Goal: Participate in discussion

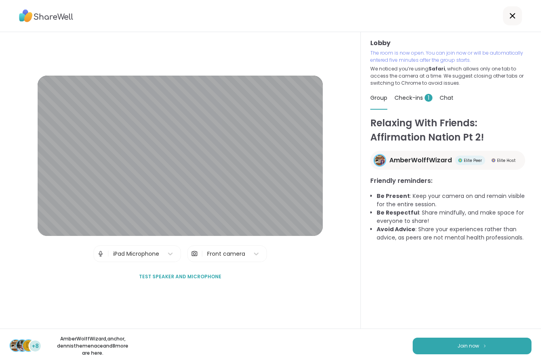
click at [472, 347] on span "Join now" at bounding box center [469, 346] width 22 height 7
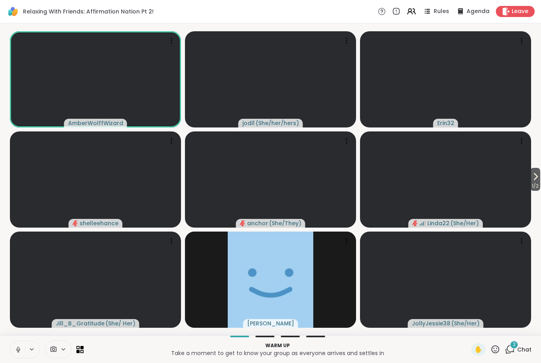
click at [23, 350] on button at bounding box center [17, 350] width 15 height 17
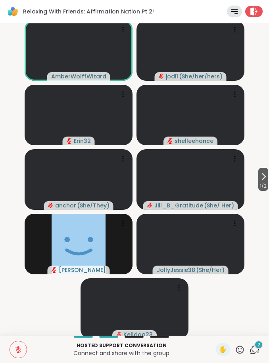
click at [262, 173] on icon at bounding box center [263, 177] width 10 height 10
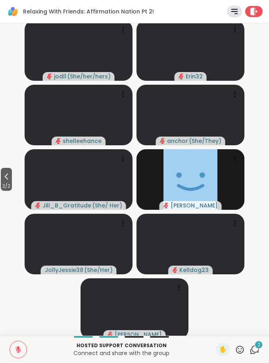
click at [15, 349] on icon at bounding box center [18, 349] width 7 height 7
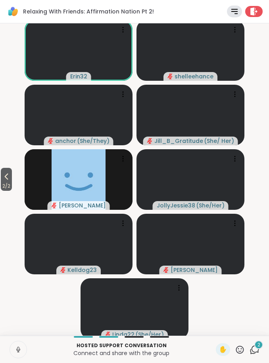
click at [19, 347] on icon at bounding box center [18, 349] width 7 height 7
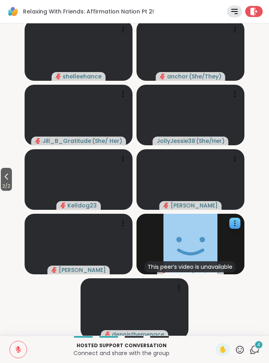
click at [192, 239] on img at bounding box center [190, 244] width 54 height 61
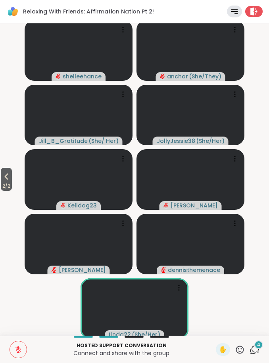
click at [256, 346] on div "4" at bounding box center [258, 345] width 9 height 9
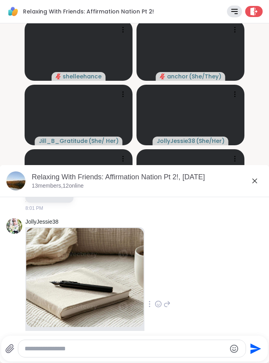
scroll to position [109, 0]
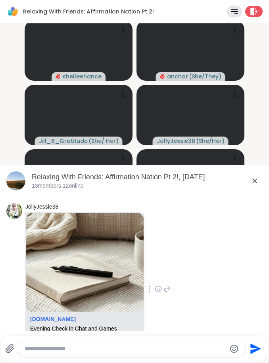
click at [252, 184] on icon at bounding box center [255, 181] width 10 height 10
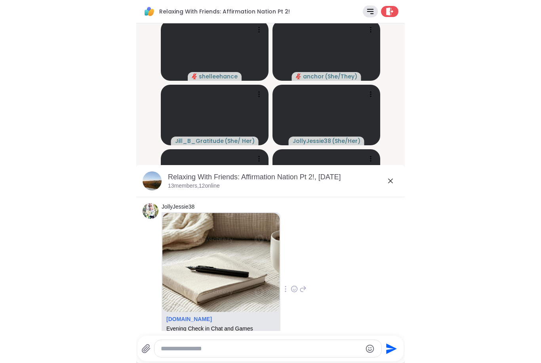
scroll to position [0, 0]
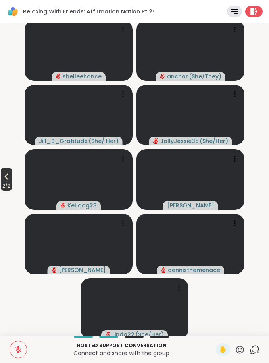
click at [10, 183] on span "2 / 2" at bounding box center [6, 187] width 11 height 10
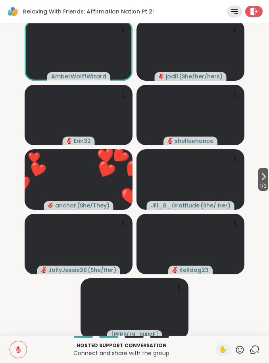
click at [237, 349] on icon at bounding box center [240, 350] width 10 height 10
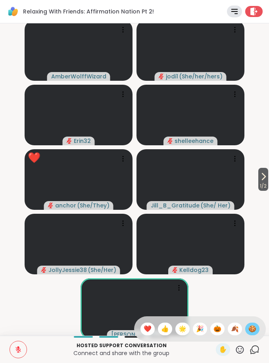
click at [252, 331] on span "🍪" at bounding box center [252, 330] width 8 height 10
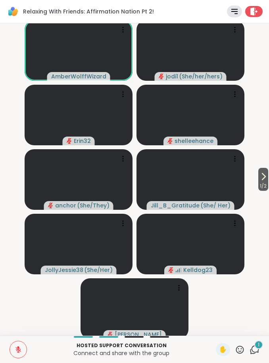
click at [21, 352] on icon at bounding box center [18, 349] width 7 height 7
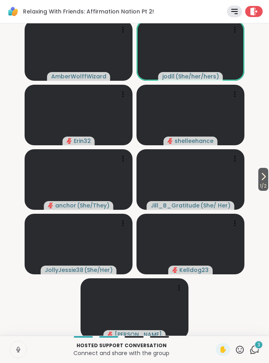
click at [16, 352] on icon at bounding box center [18, 349] width 7 height 7
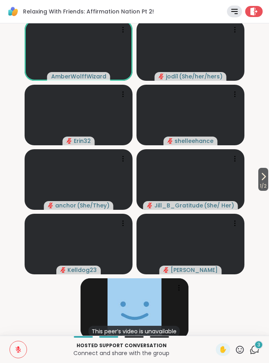
click at [258, 177] on button "1 / 2" at bounding box center [263, 179] width 10 height 23
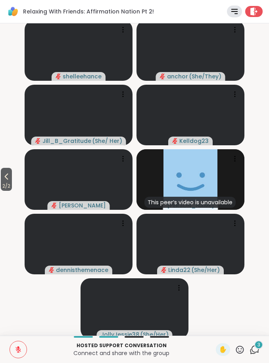
click at [2, 170] on button "2 / 2" at bounding box center [6, 179] width 11 height 23
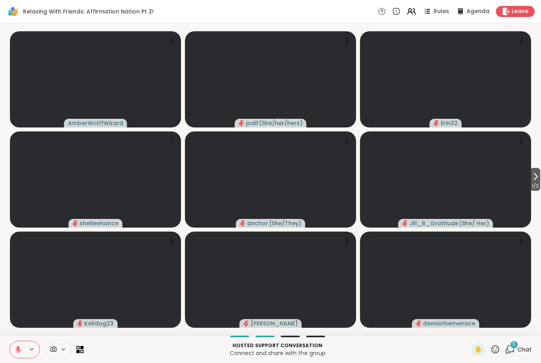
click at [15, 351] on icon at bounding box center [18, 349] width 7 height 7
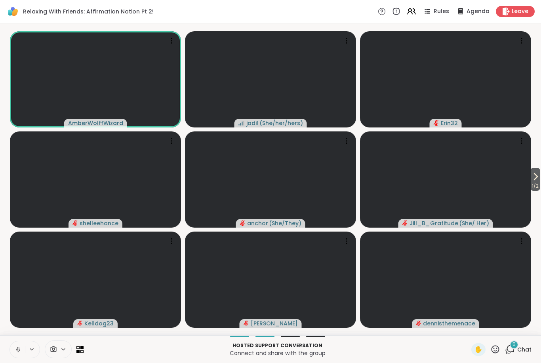
click at [20, 353] on icon at bounding box center [18, 349] width 7 height 7
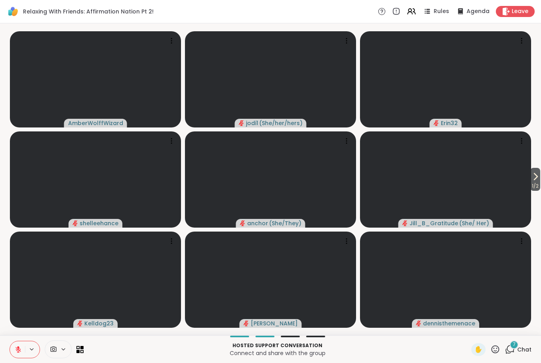
click at [539, 176] on icon at bounding box center [536, 177] width 10 height 10
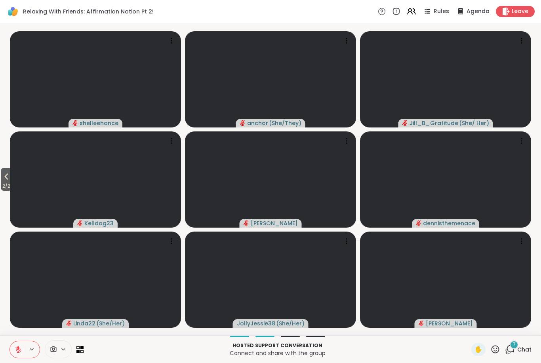
click at [517, 349] on div "7 Chat" at bounding box center [518, 350] width 27 height 13
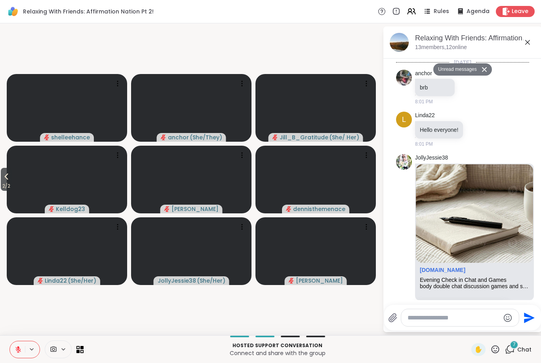
scroll to position [773, 0]
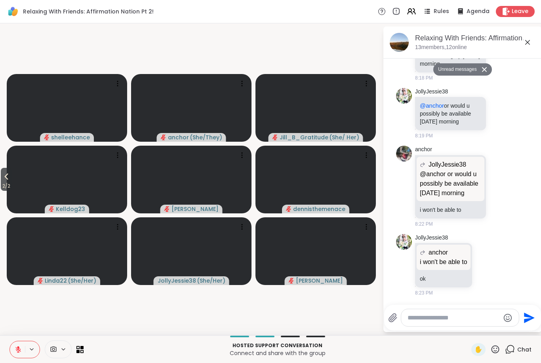
click at [444, 318] on textarea "Type your message" at bounding box center [454, 318] width 92 height 8
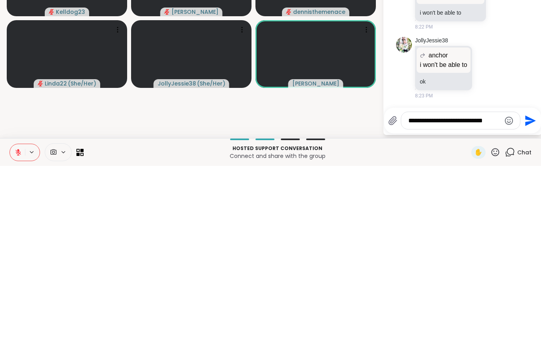
type textarea "**********"
click at [535, 312] on icon "Send" at bounding box center [530, 318] width 13 height 13
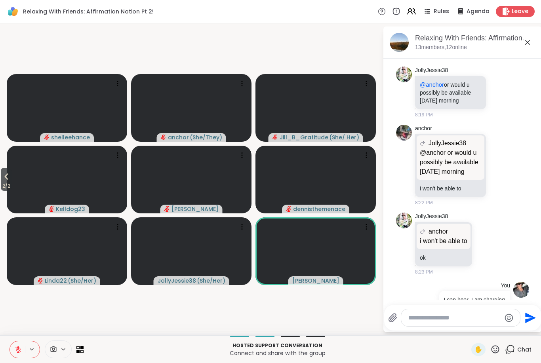
scroll to position [805, 0]
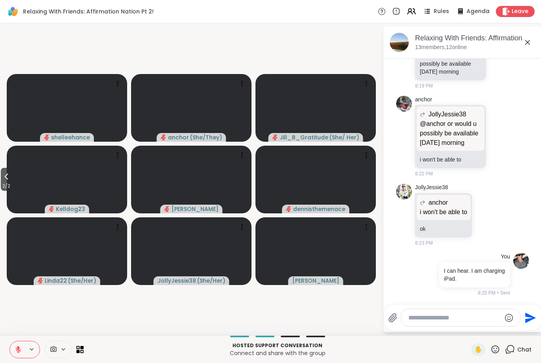
click at [11, 178] on icon at bounding box center [7, 177] width 10 height 10
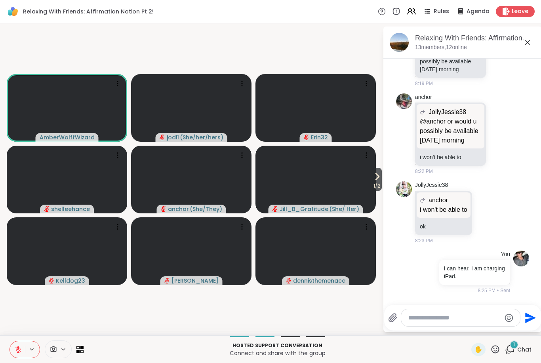
scroll to position [855, 0]
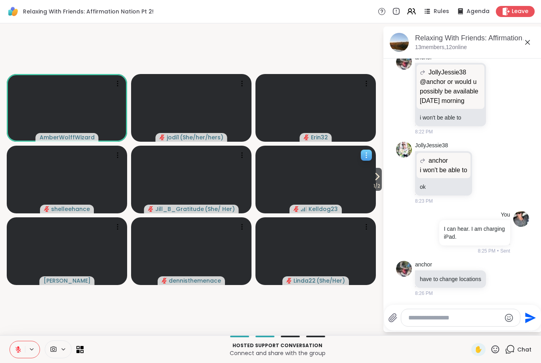
click at [369, 180] on video at bounding box center [316, 180] width 120 height 68
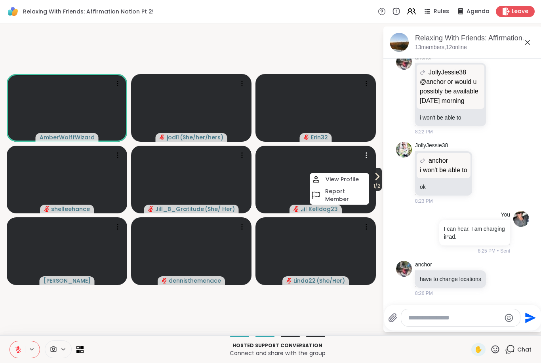
click at [381, 178] on button "1 / 2" at bounding box center [377, 179] width 10 height 23
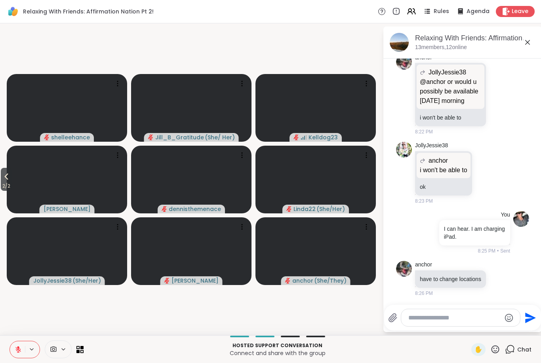
click at [423, 321] on textarea "Type your message" at bounding box center [455, 318] width 92 height 8
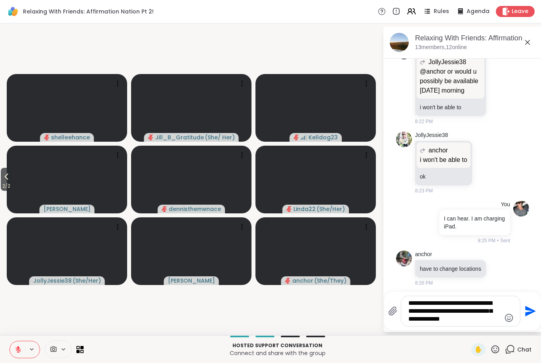
type textarea "**********"
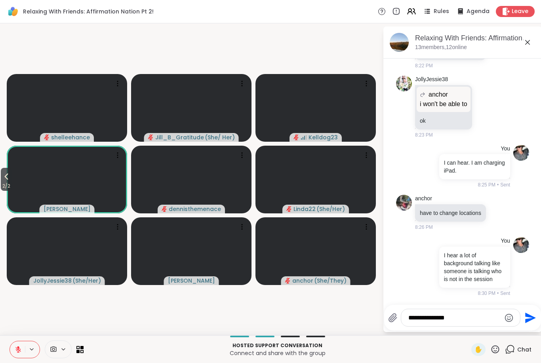
type textarea "**********"
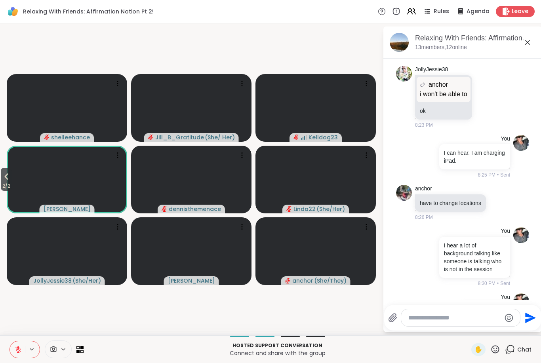
scroll to position [962, 0]
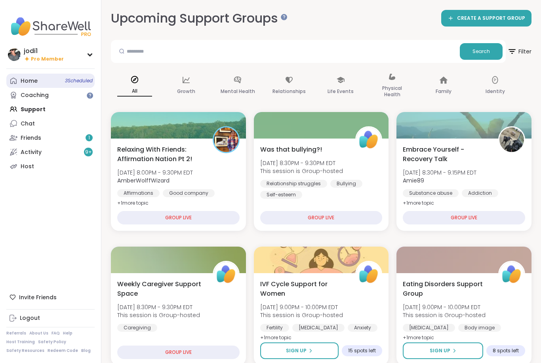
click at [36, 80] on div "Home 3 Scheduled" at bounding box center [29, 81] width 17 height 8
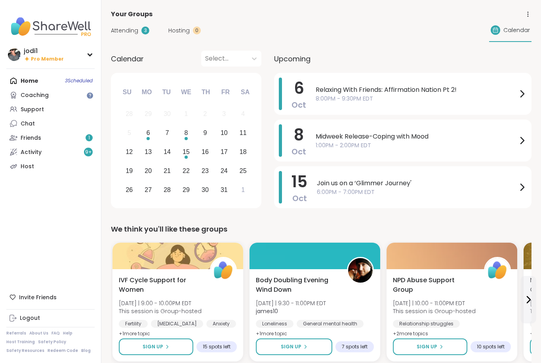
click at [130, 29] on span "Attending" at bounding box center [124, 31] width 27 height 8
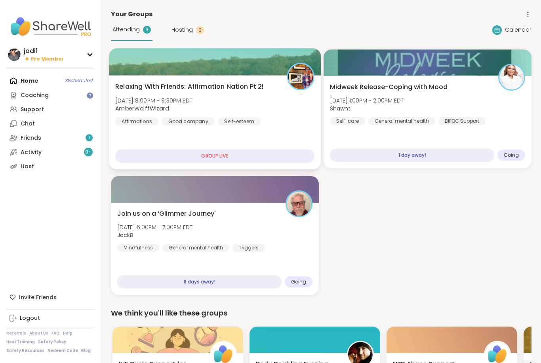
click at [300, 114] on div "Relaxing With Friends: Affirmation Nation Pt 2! Mon, Oct 06 | 8:00PM - 9:30PM E…" at bounding box center [214, 104] width 199 height 44
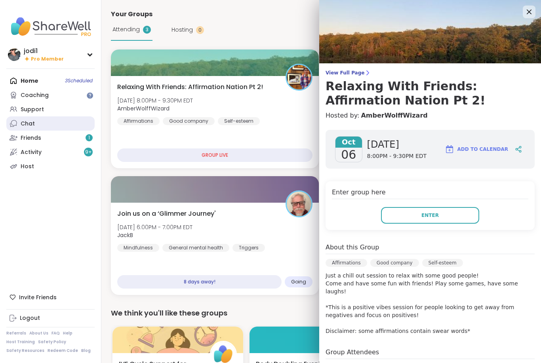
click at [38, 120] on link "Chat" at bounding box center [50, 124] width 88 height 14
